Goal: Transaction & Acquisition: Purchase product/service

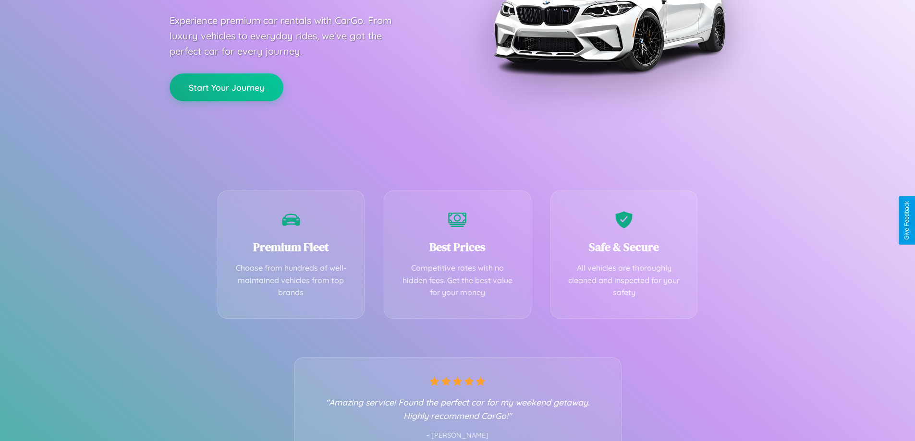
scroll to position [189, 0]
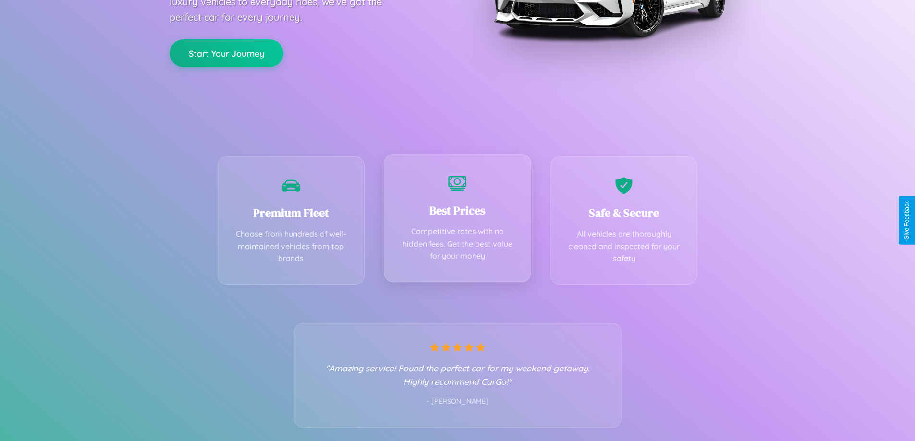
click at [457, 220] on div "Best Prices Competitive rates with no hidden fees. Get the best value for your …" at bounding box center [457, 218] width 147 height 128
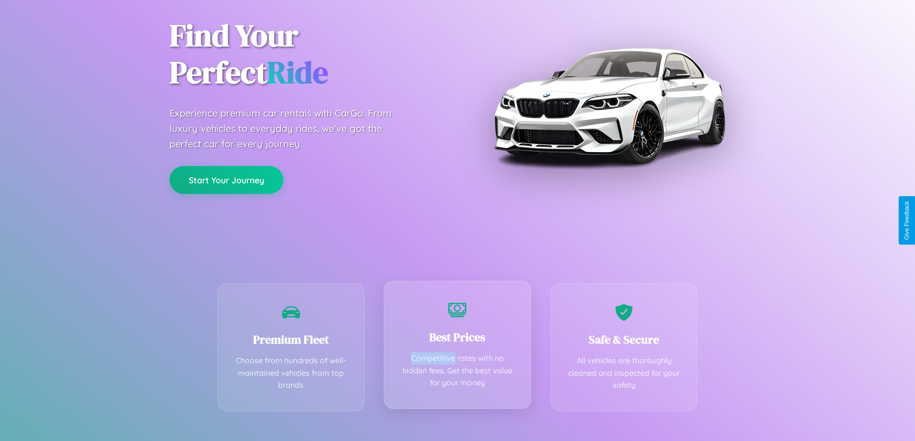
scroll to position [0, 0]
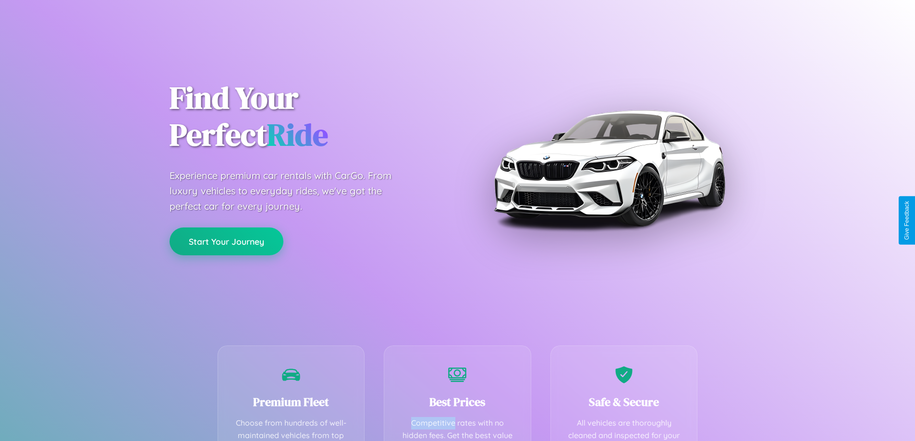
click at [226, 242] on button "Start Your Journey" at bounding box center [227, 242] width 114 height 28
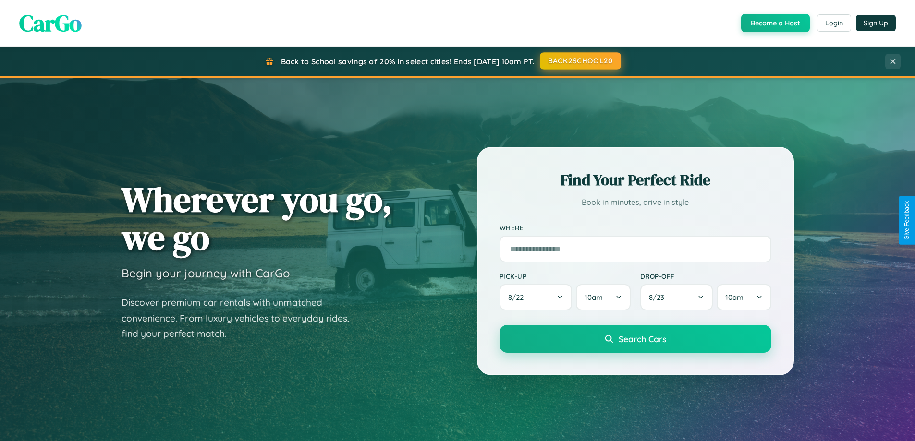
click at [580, 61] on button "BACK2SCHOOL20" at bounding box center [580, 60] width 81 height 17
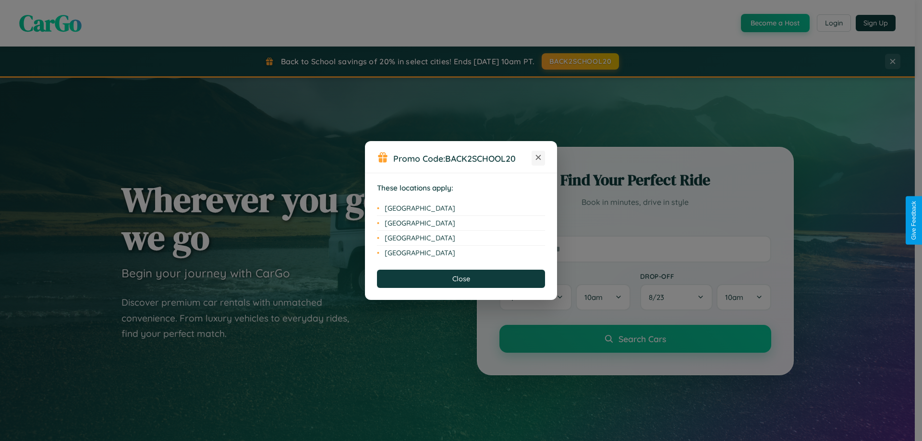
click at [538, 158] on icon at bounding box center [538, 157] width 5 height 5
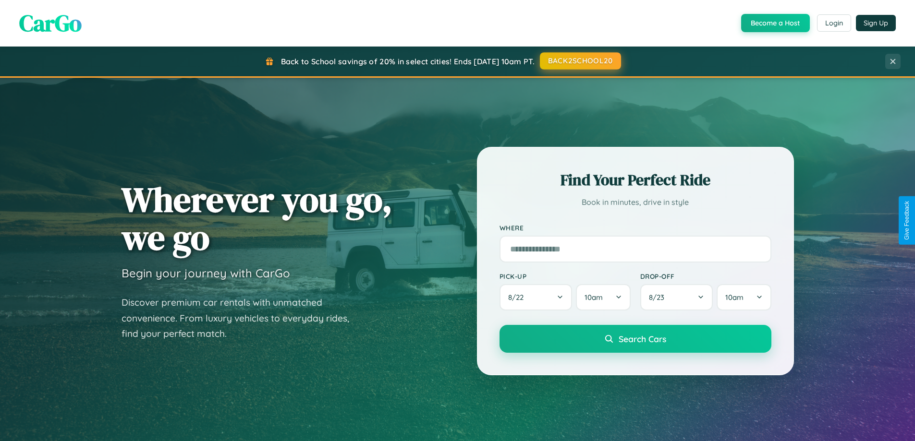
click at [580, 61] on button "BACK2SCHOOL20" at bounding box center [580, 60] width 81 height 17
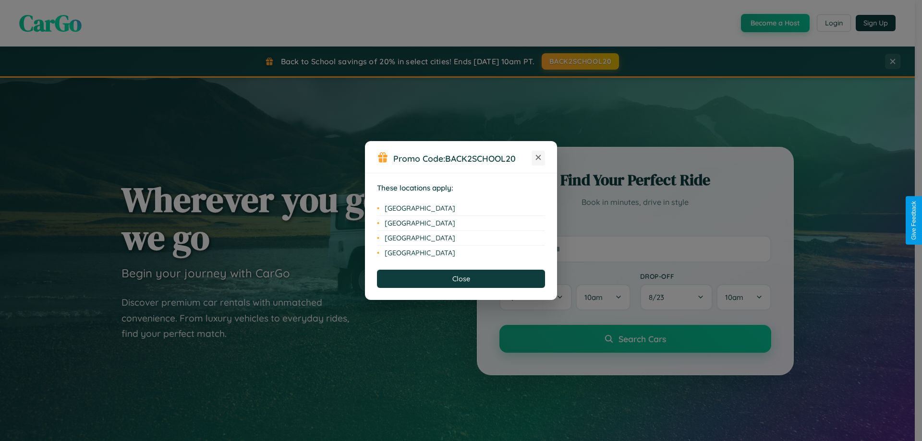
click at [538, 158] on icon at bounding box center [538, 157] width 5 height 5
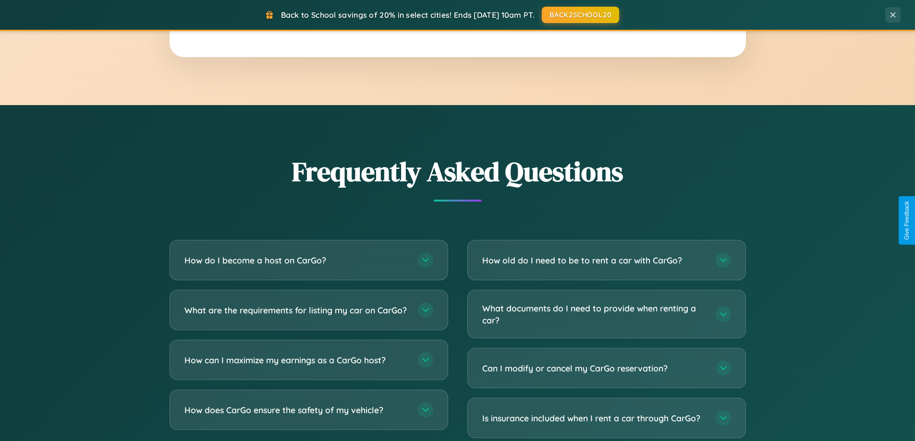
scroll to position [1848, 0]
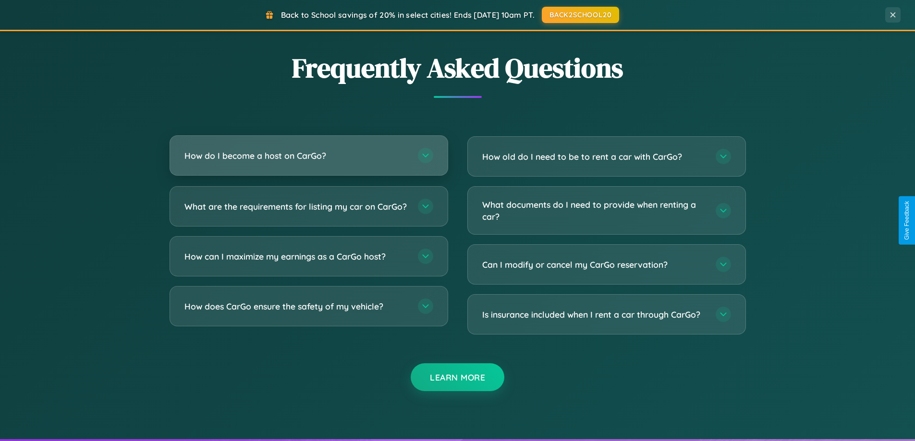
click at [308, 156] on h3 "How do I become a host on CarGo?" at bounding box center [296, 156] width 224 height 12
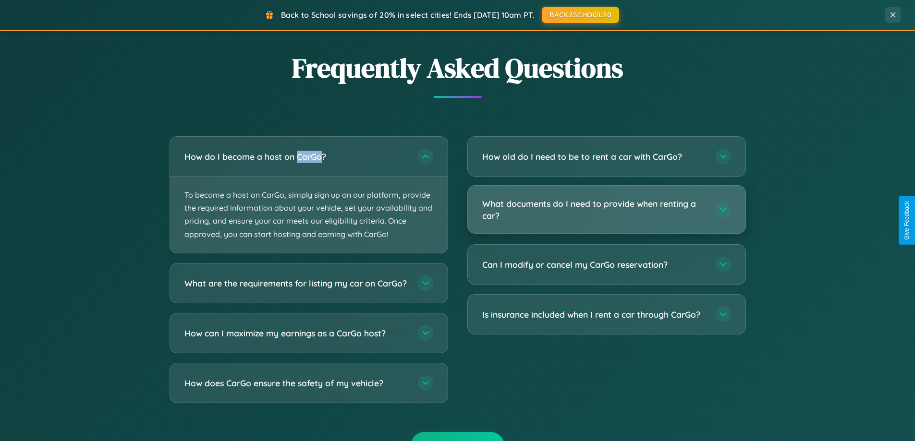
click at [606, 210] on h3 "What documents do I need to provide when renting a car?" at bounding box center [594, 210] width 224 height 24
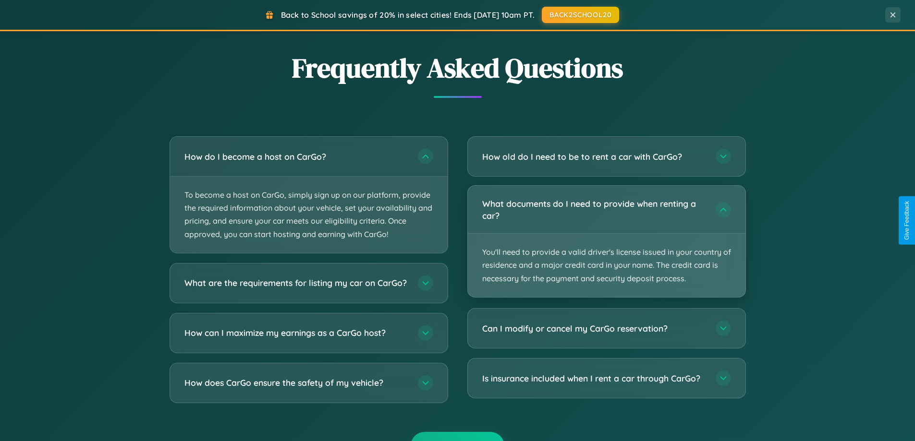
click at [606, 241] on p "You'll need to provide a valid driver's license issued in your country of resid…" at bounding box center [607, 265] width 278 height 63
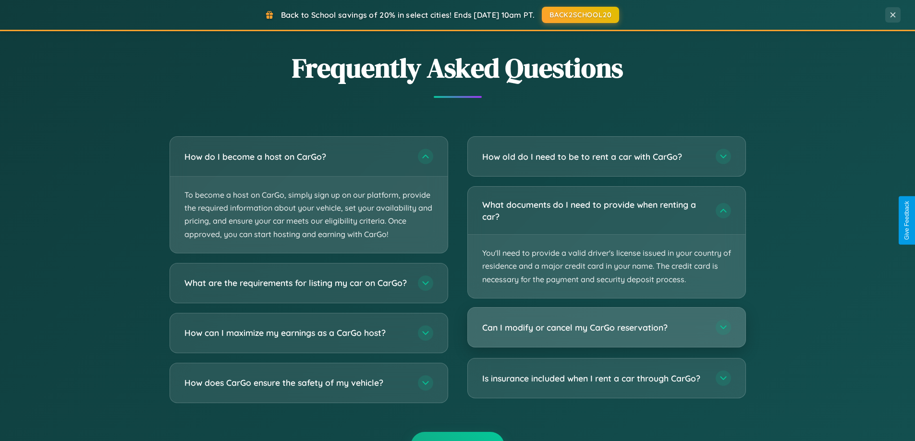
click at [606, 328] on h3 "Can I modify or cancel my CarGo reservation?" at bounding box center [594, 328] width 224 height 12
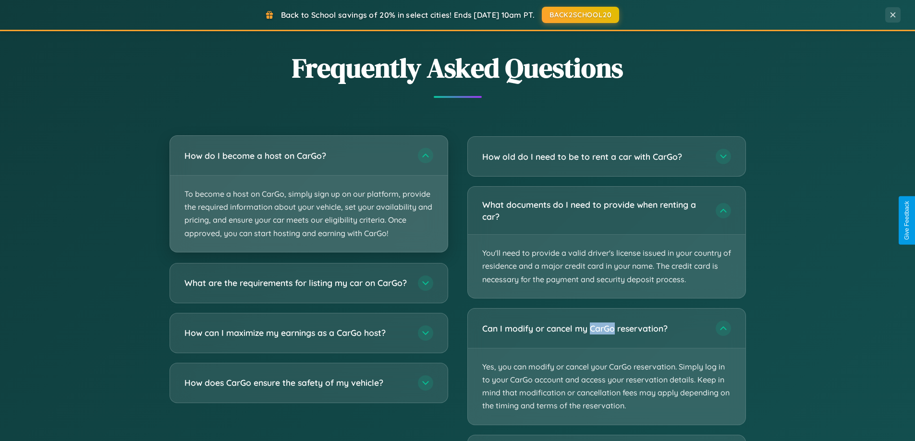
click at [308, 195] on p "To become a host on CarGo, simply sign up on our platform, provide the required…" at bounding box center [309, 214] width 278 height 76
click at [308, 194] on p "To become a host on CarGo, simply sign up on our platform, provide the required…" at bounding box center [309, 214] width 278 height 76
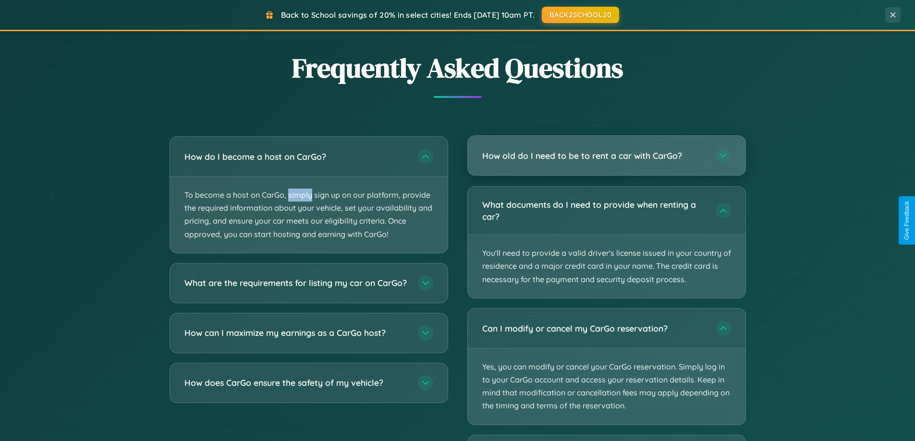
click at [606, 156] on h3 "How old do I need to be to rent a car with CarGo?" at bounding box center [594, 156] width 224 height 12
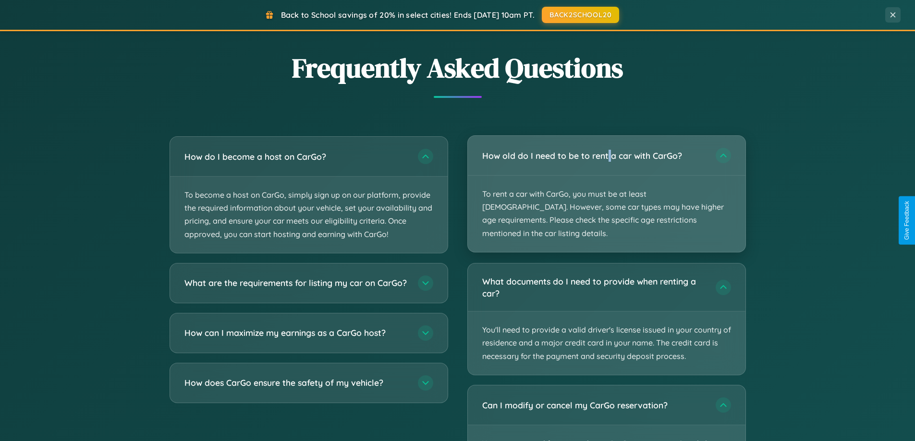
scroll to position [28, 0]
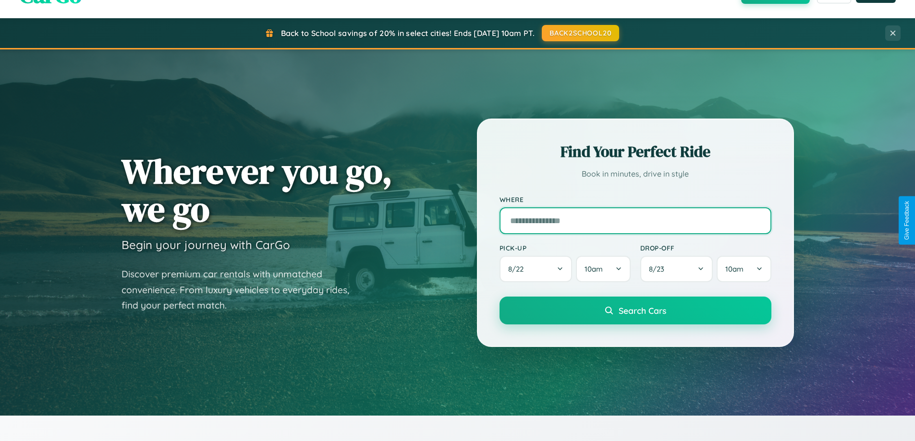
click at [635, 220] on input "text" at bounding box center [636, 221] width 272 height 27
type input "**********"
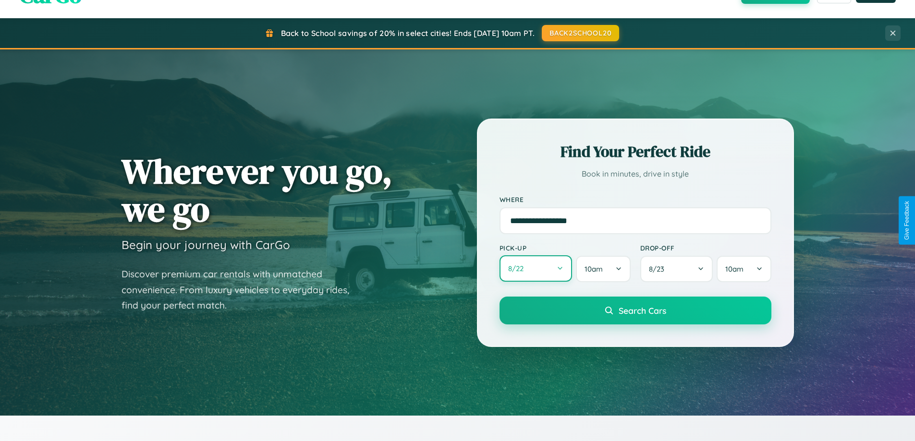
click at [536, 269] on button "8 / 22" at bounding box center [536, 269] width 73 height 26
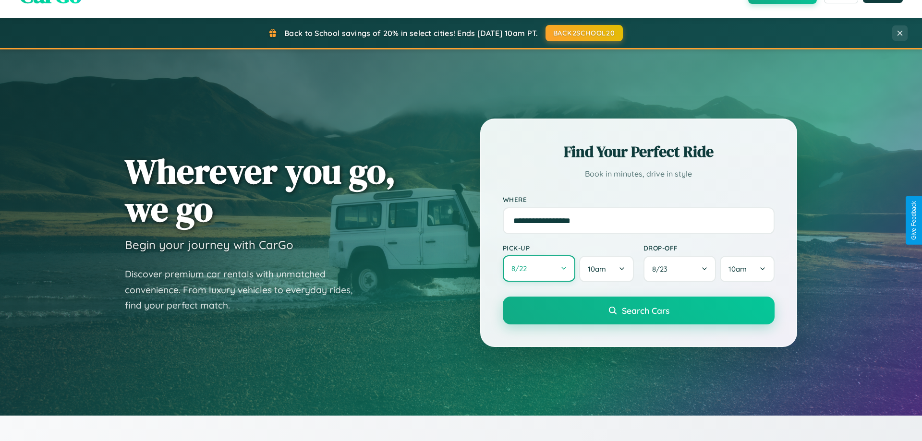
select select "*"
select select "****"
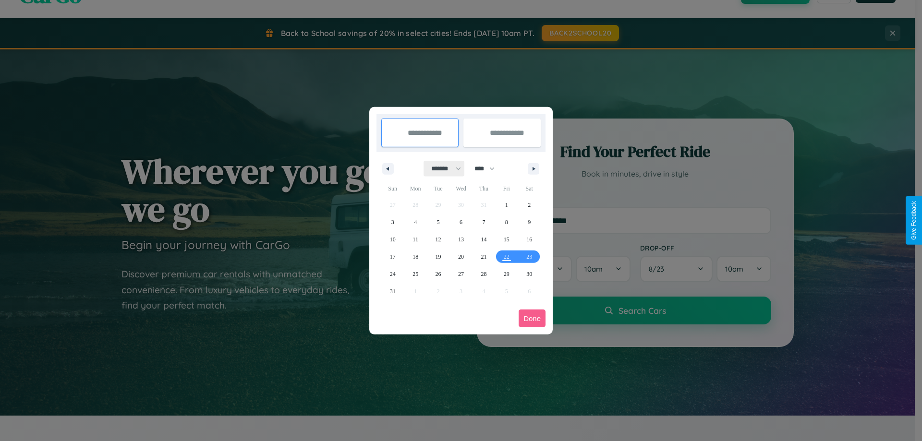
drag, startPoint x: 442, startPoint y: 169, endPoint x: 461, endPoint y: 193, distance: 30.8
click at [442, 169] on select "******* ******** ***** ***** *** **** **** ****** ********* ******* ******** **…" at bounding box center [444, 169] width 41 height 16
select select "*"
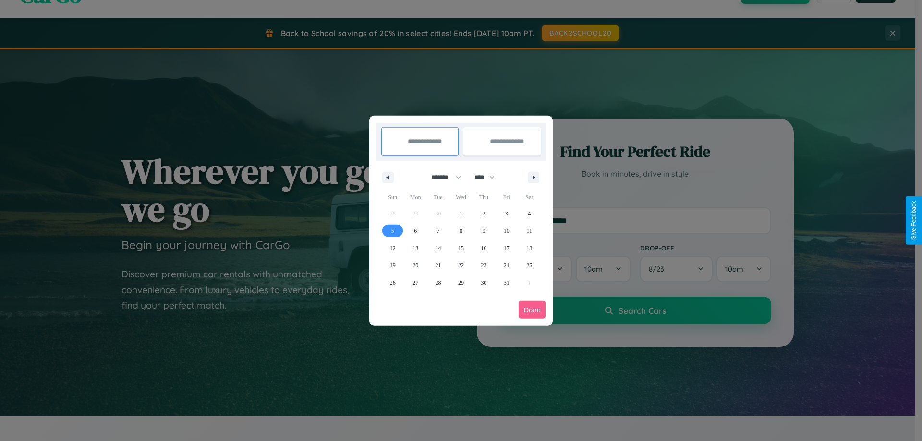
click at [392, 231] on span "5" at bounding box center [392, 230] width 3 height 17
type input "**********"
click at [529, 231] on span "11" at bounding box center [529, 230] width 6 height 17
type input "**********"
click at [532, 310] on button "Done" at bounding box center [532, 310] width 27 height 18
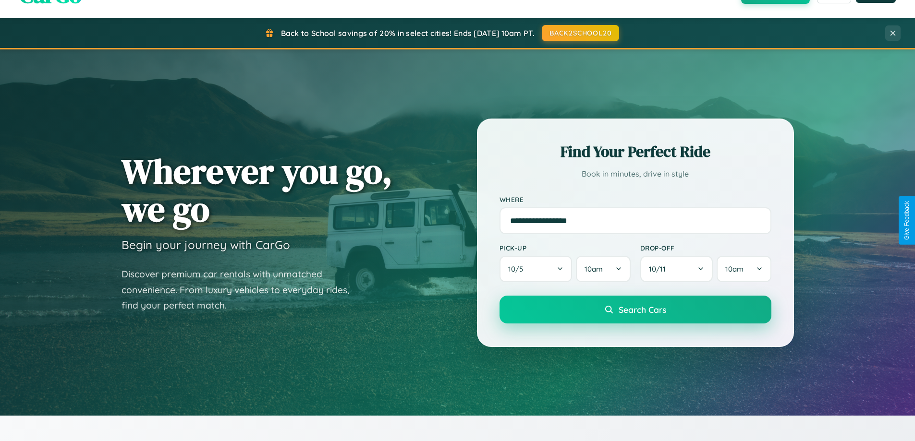
click at [635, 310] on span "Search Cars" at bounding box center [643, 310] width 48 height 11
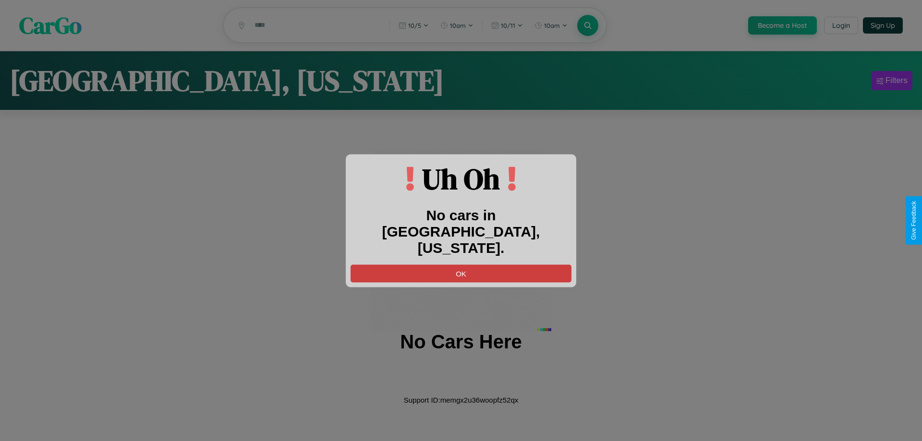
click at [461, 265] on button "OK" at bounding box center [461, 274] width 221 height 18
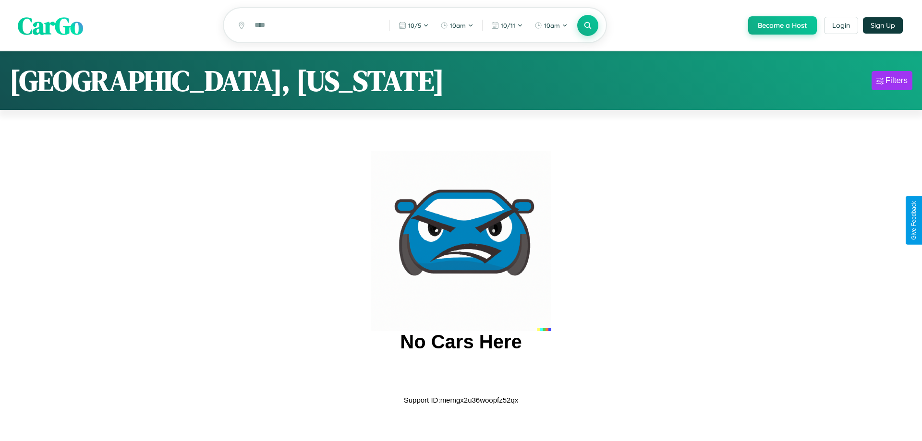
click at [50, 25] on span "CarGo" at bounding box center [50, 25] width 65 height 33
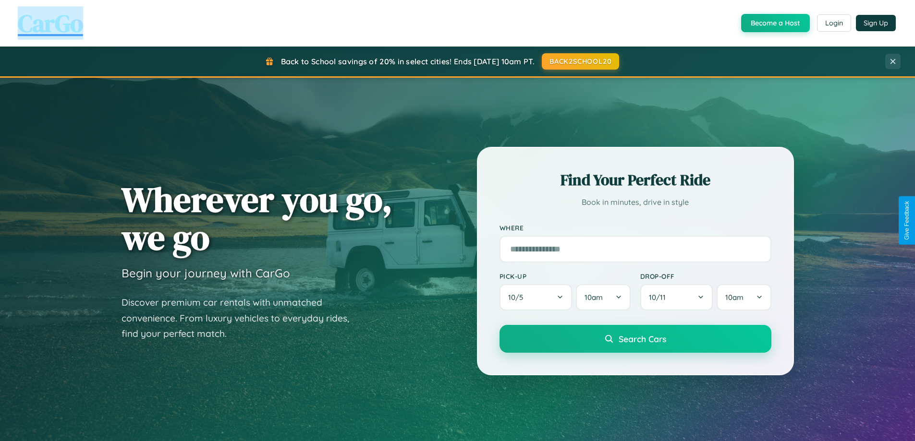
scroll to position [414, 0]
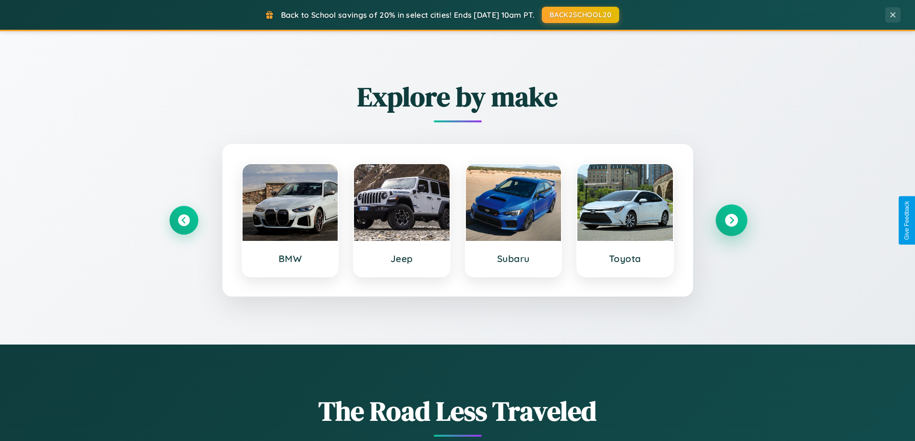
click at [731, 220] on icon at bounding box center [731, 220] width 13 height 13
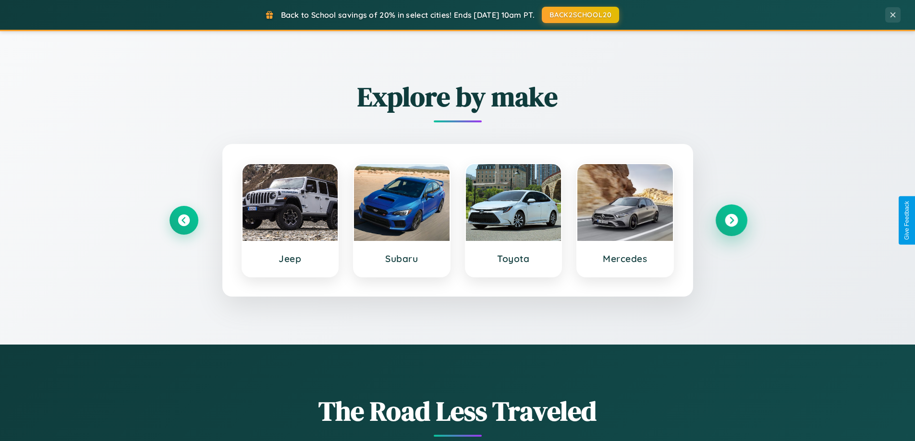
click at [731, 220] on icon at bounding box center [731, 220] width 13 height 13
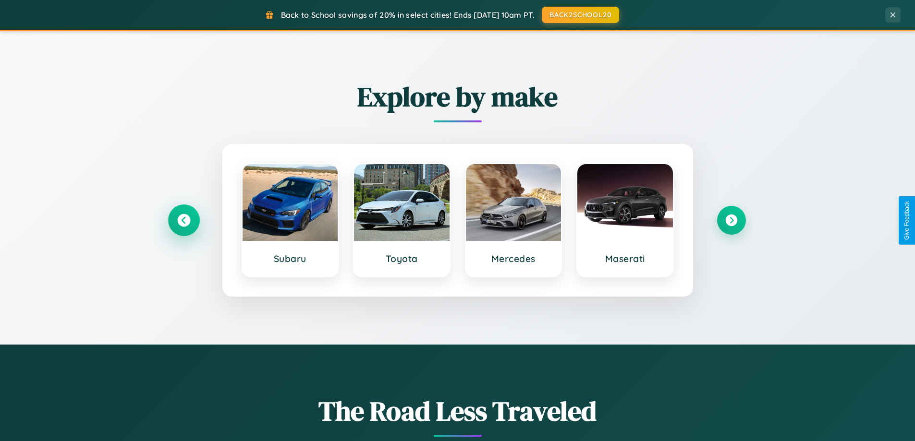
click at [183, 220] on icon at bounding box center [183, 220] width 13 height 13
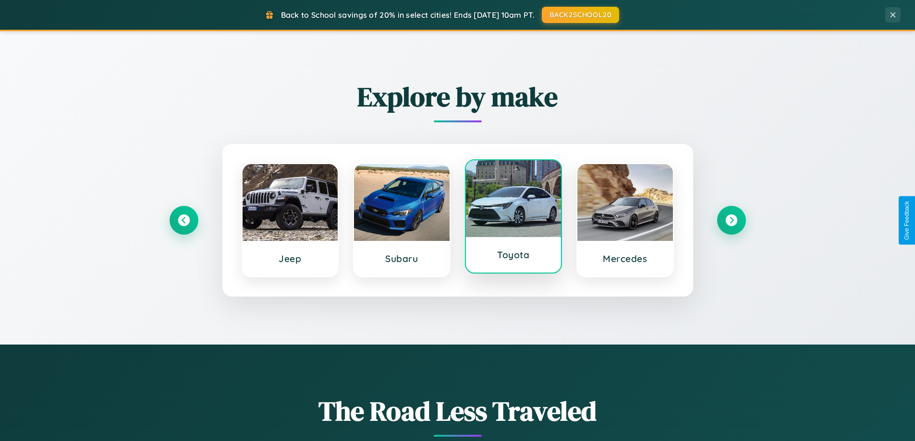
click at [513, 217] on div at bounding box center [514, 198] width 96 height 77
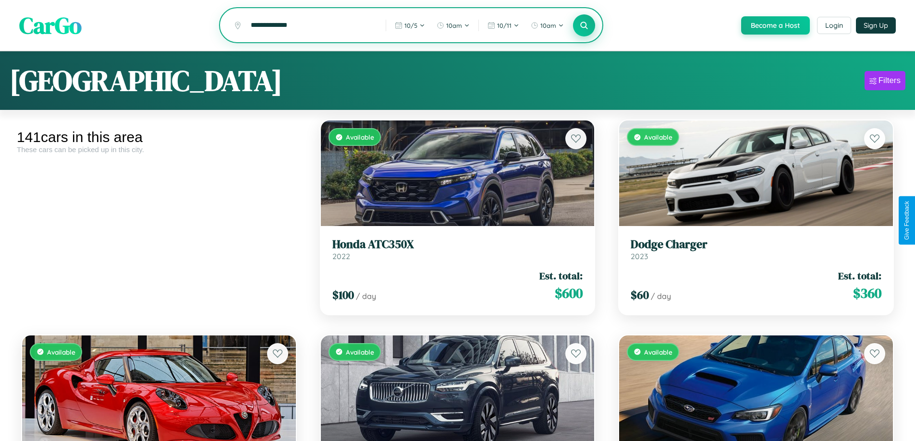
click at [584, 26] on icon at bounding box center [584, 25] width 9 height 9
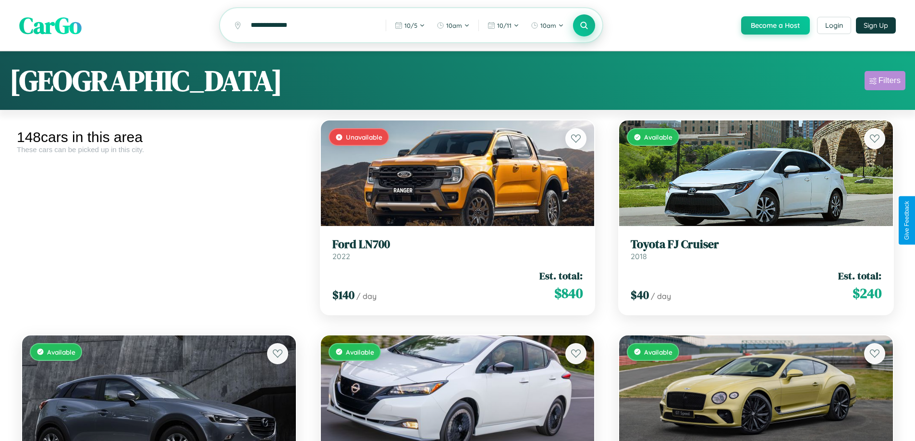
click at [885, 82] on div "Filters" at bounding box center [890, 81] width 22 height 10
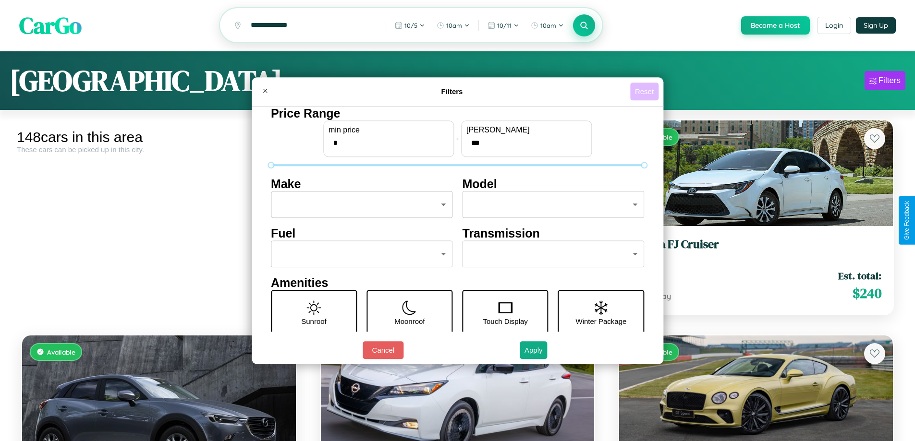
click at [646, 91] on button "Reset" at bounding box center [644, 92] width 28 height 18
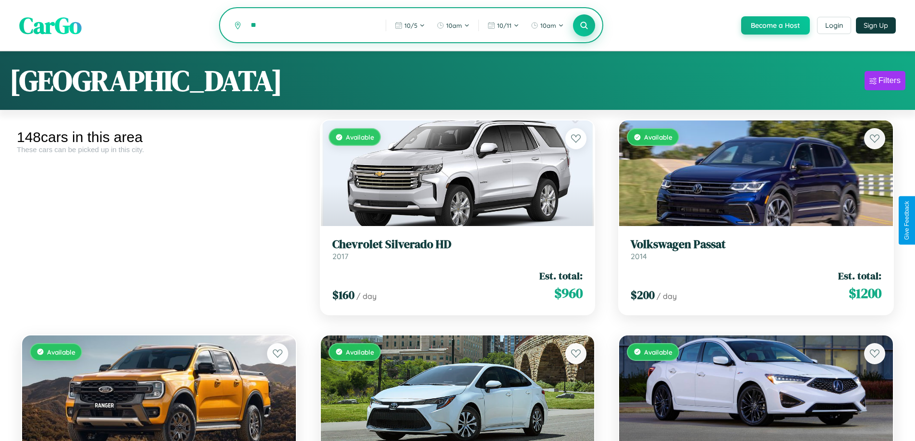
type input "*"
type input "*********"
click at [584, 26] on icon at bounding box center [584, 25] width 9 height 9
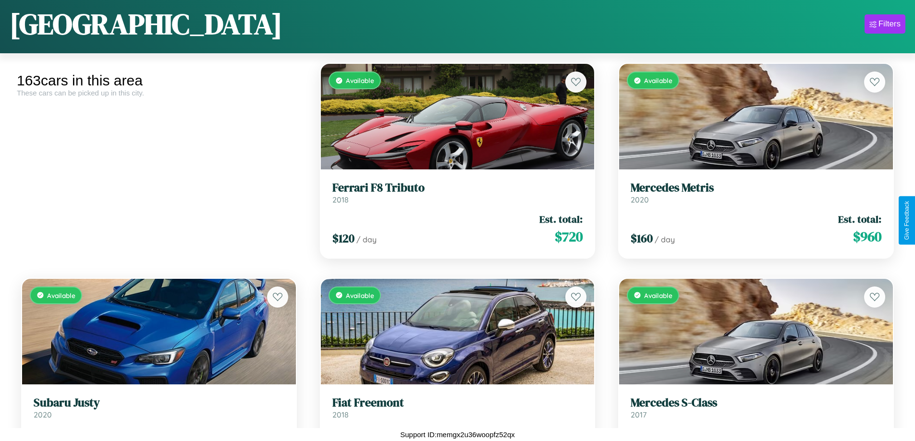
scroll to position [6588, 0]
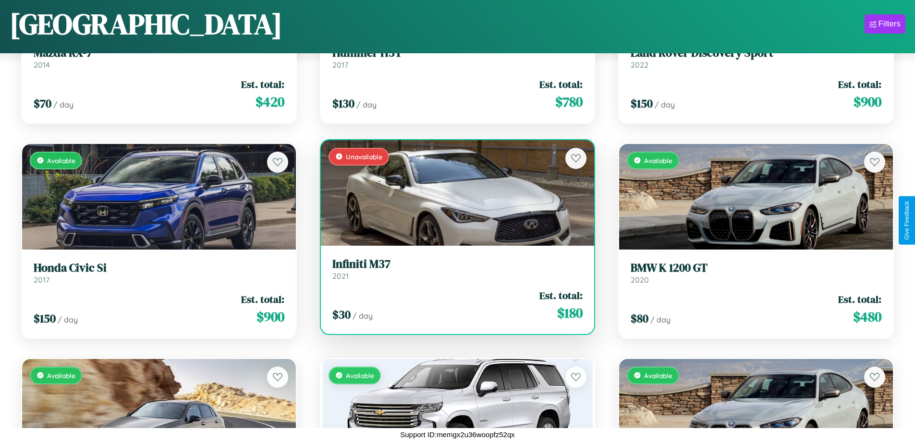
click at [453, 269] on h3 "Infiniti M37" at bounding box center [457, 264] width 251 height 14
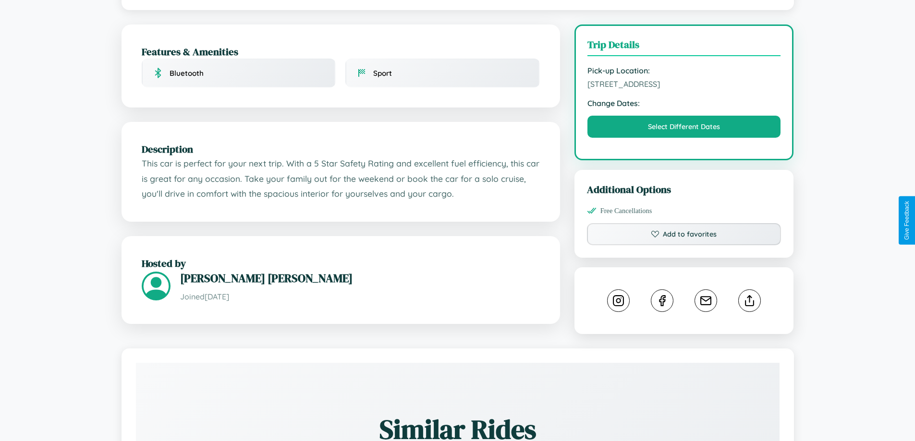
scroll to position [289, 0]
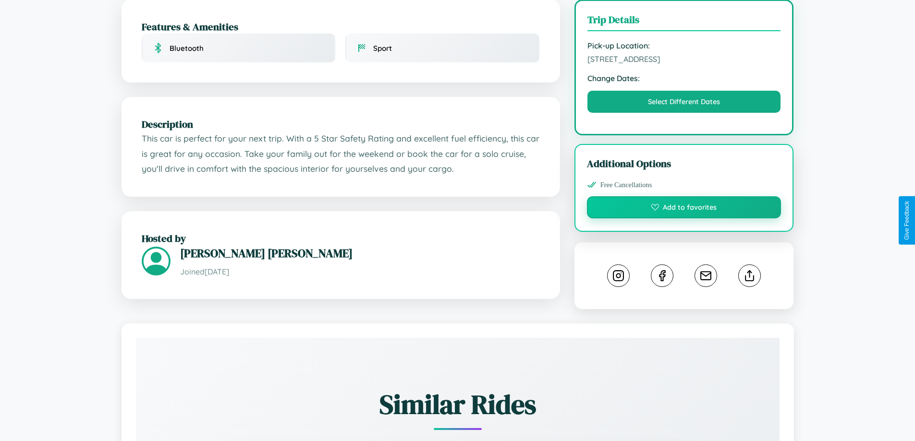
click at [684, 219] on button "Add to favorites" at bounding box center [684, 207] width 195 height 22
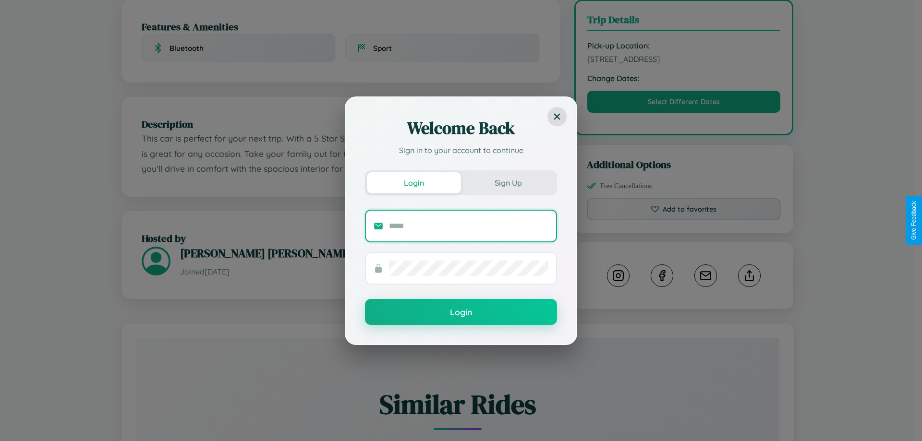
click at [469, 226] on input "text" at bounding box center [468, 226] width 159 height 15
type input "**********"
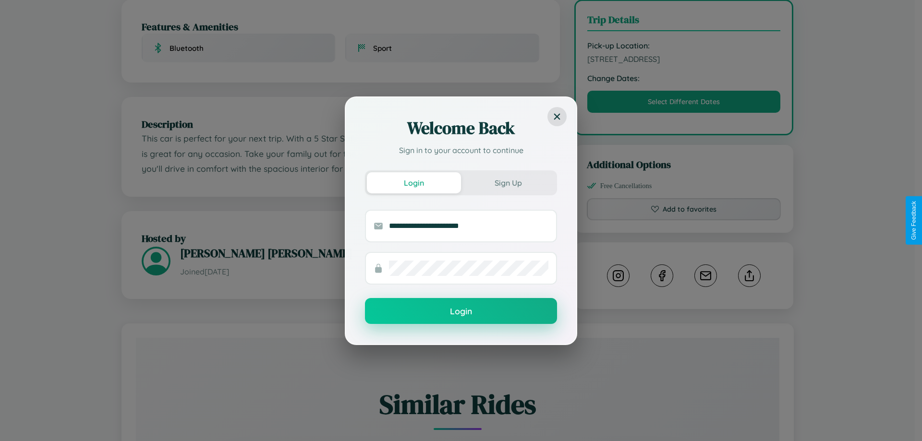
click at [461, 312] on button "Login" at bounding box center [461, 311] width 192 height 26
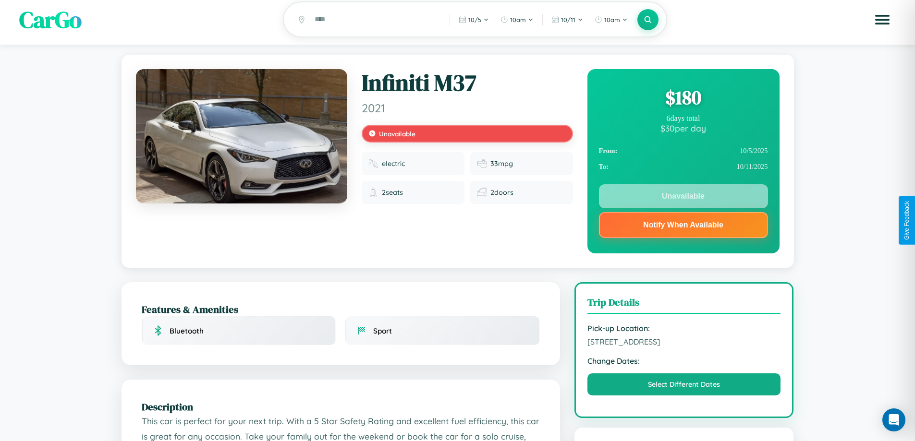
scroll to position [0, 0]
